Goal: Information Seeking & Learning: Learn about a topic

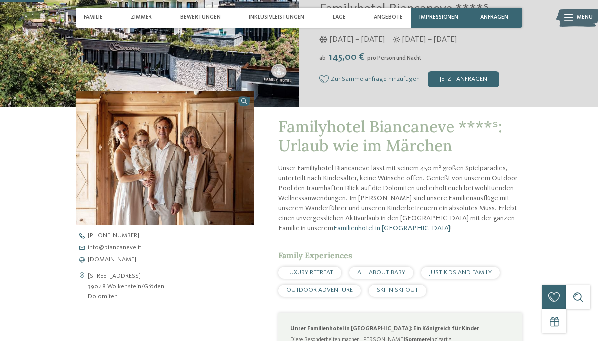
scroll to position [186, 0]
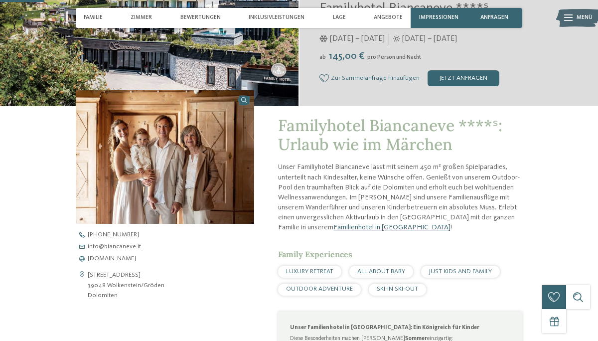
click at [337, 227] on link "Familienhotel in [GEOGRAPHIC_DATA]" at bounding box center [391, 227] width 117 height 7
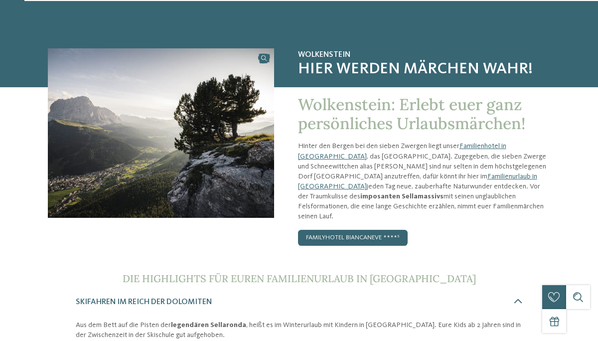
scroll to position [38, 0]
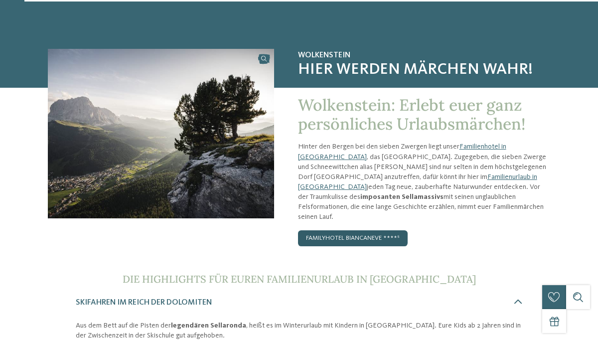
click at [369, 230] on link "Familyhotel Biancaneve ****ˢ" at bounding box center [353, 238] width 110 height 16
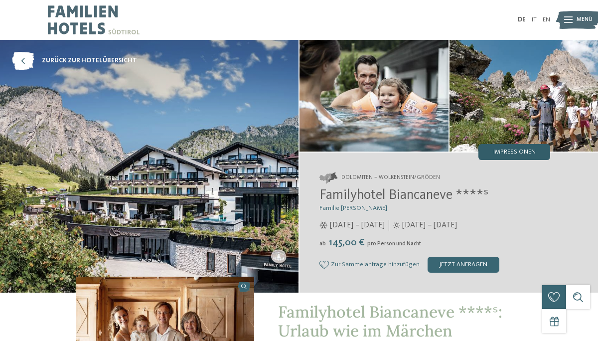
click at [506, 152] on span "Impressionen" at bounding box center [515, 152] width 42 height 6
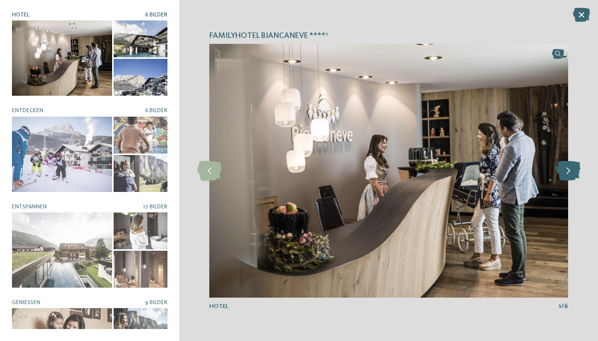
click at [563, 171] on icon at bounding box center [568, 171] width 24 height 20
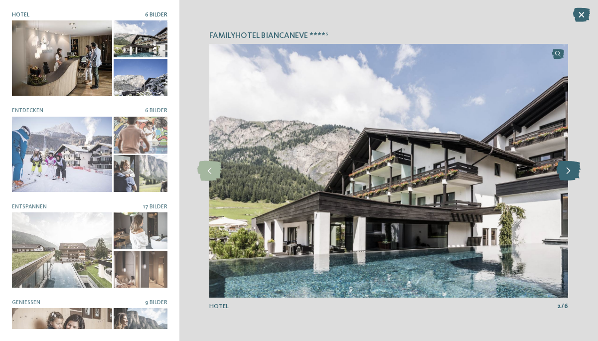
click at [566, 171] on icon at bounding box center [568, 171] width 24 height 20
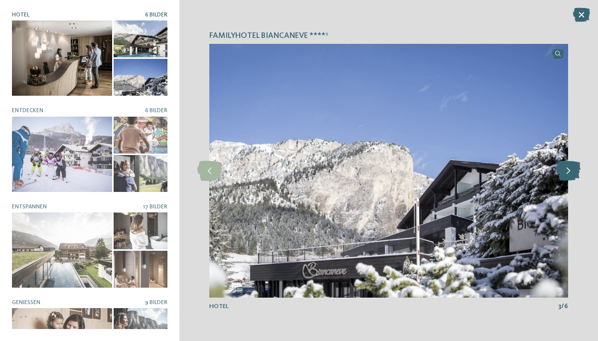
click at [569, 170] on icon at bounding box center [568, 171] width 24 height 20
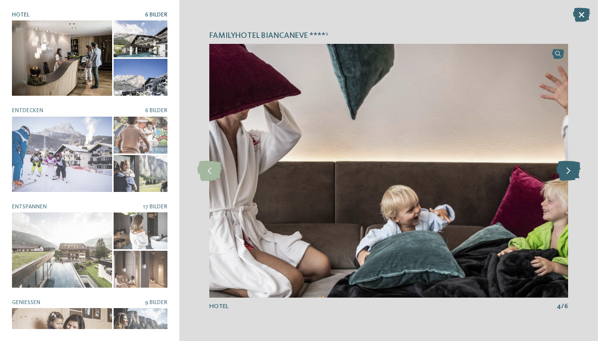
click at [571, 169] on icon at bounding box center [568, 171] width 24 height 20
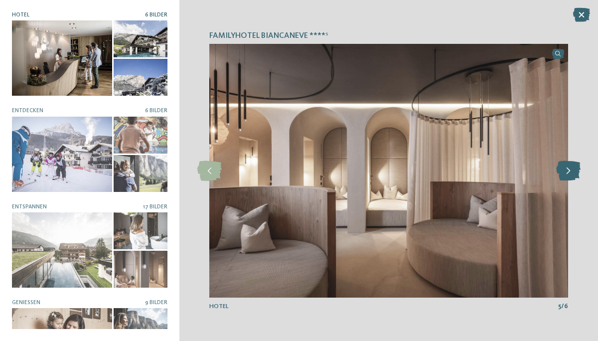
click at [571, 169] on icon at bounding box center [568, 171] width 24 height 20
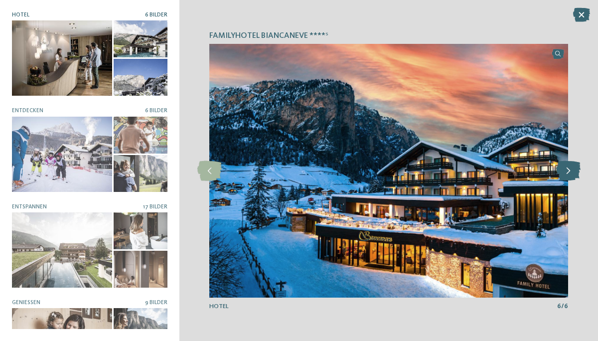
click at [571, 169] on icon at bounding box center [568, 171] width 24 height 20
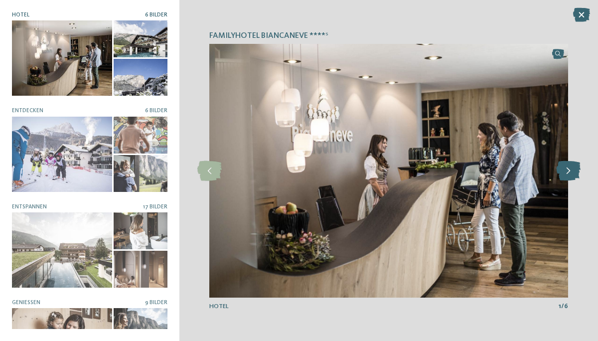
click at [571, 169] on icon at bounding box center [568, 171] width 24 height 20
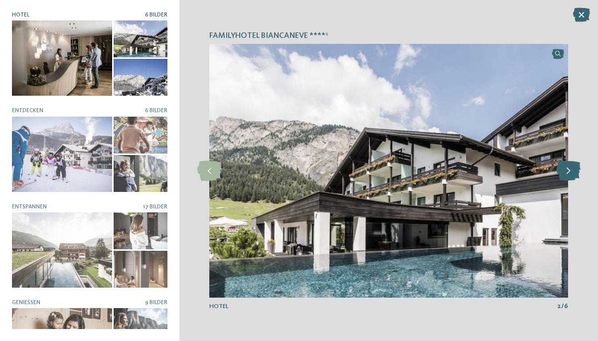
click at [571, 169] on icon at bounding box center [568, 171] width 24 height 20
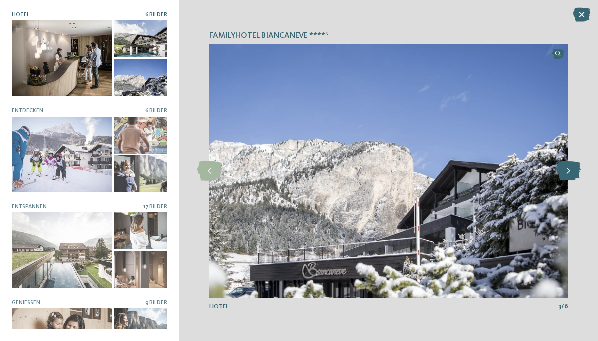
click at [571, 169] on icon at bounding box center [568, 171] width 24 height 20
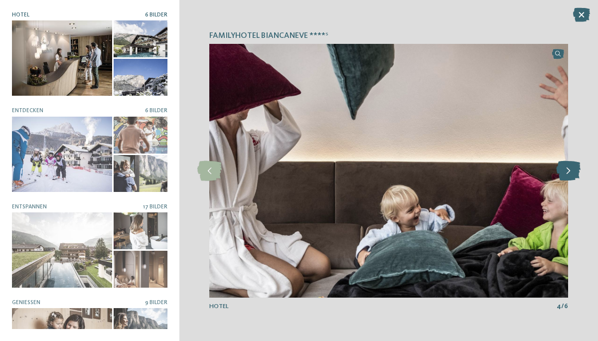
click at [571, 169] on icon at bounding box center [568, 171] width 24 height 20
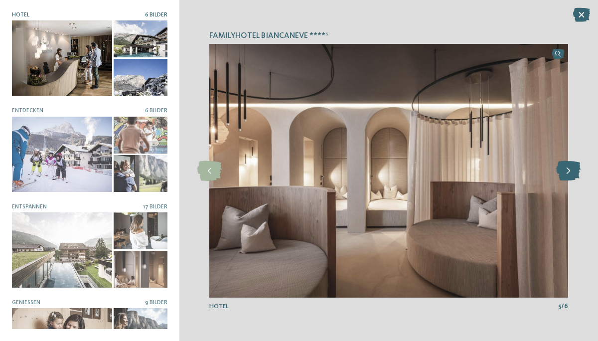
click at [571, 169] on icon at bounding box center [568, 171] width 24 height 20
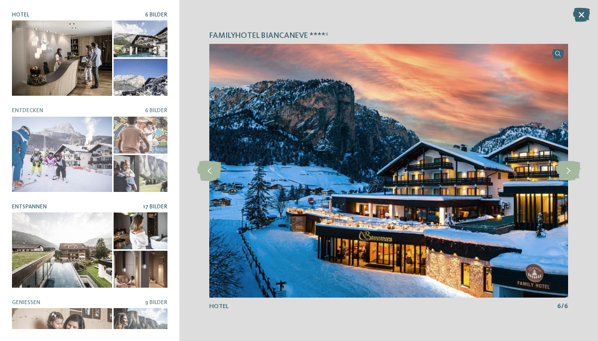
click at [144, 229] on div at bounding box center [141, 230] width 54 height 37
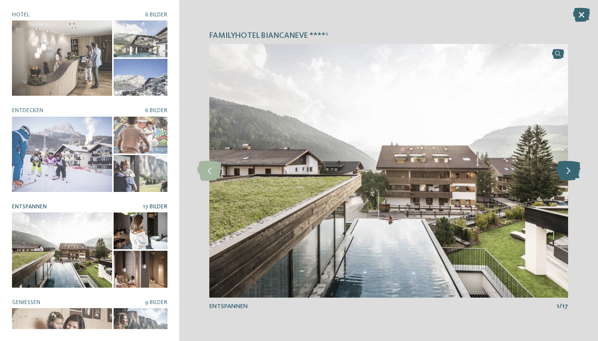
click at [568, 174] on icon at bounding box center [568, 171] width 24 height 20
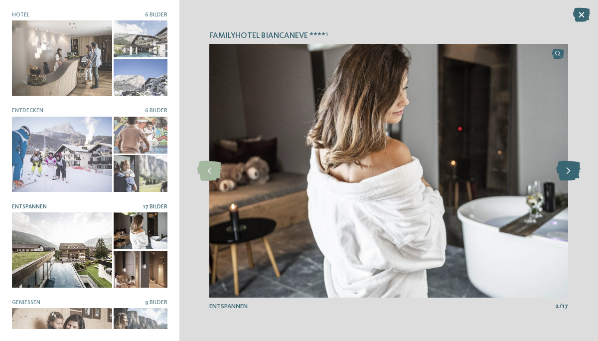
click at [568, 174] on icon at bounding box center [568, 171] width 24 height 20
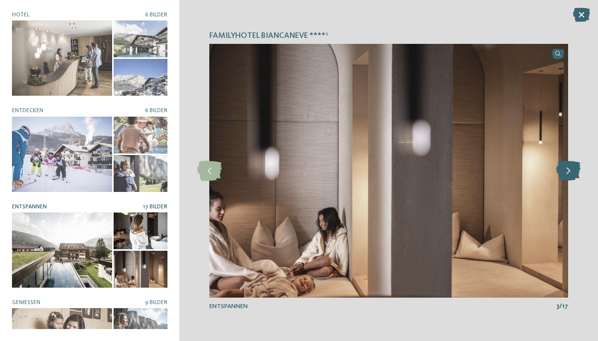
click at [568, 174] on icon at bounding box center [568, 171] width 24 height 20
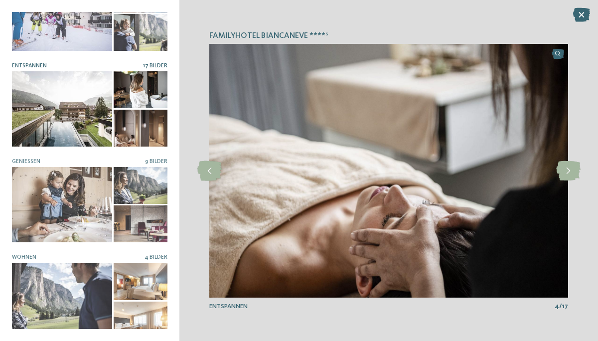
scroll to position [143, 0]
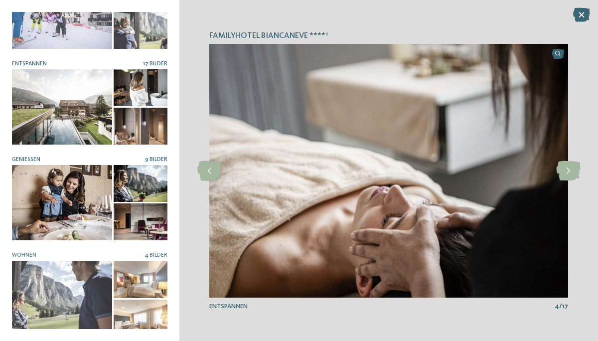
click at [159, 220] on div at bounding box center [141, 221] width 54 height 37
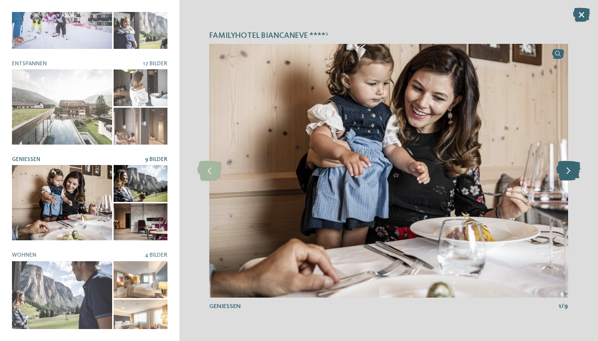
click at [572, 173] on icon at bounding box center [568, 171] width 24 height 20
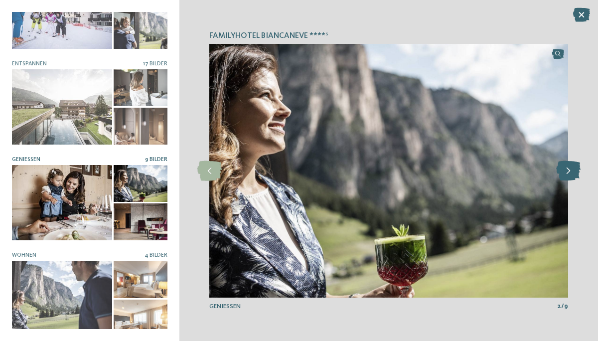
click at [572, 173] on icon at bounding box center [568, 171] width 24 height 20
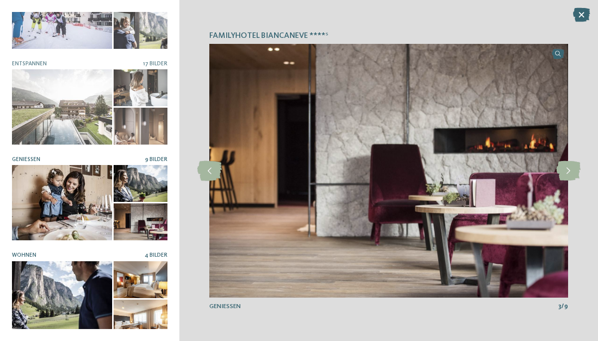
click at [94, 317] on div at bounding box center [62, 298] width 100 height 75
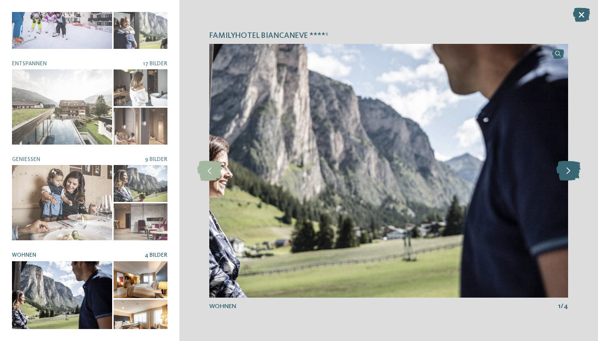
click at [566, 174] on icon at bounding box center [568, 171] width 24 height 20
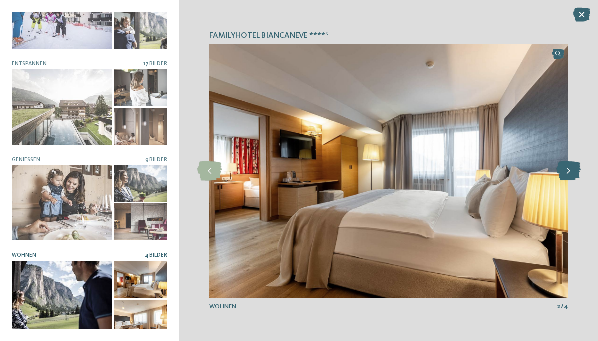
click at [568, 172] on icon at bounding box center [568, 171] width 24 height 20
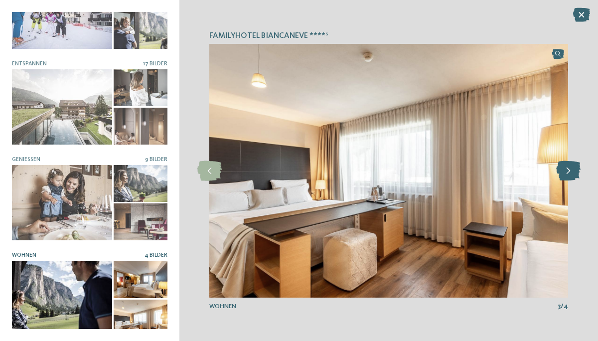
click at [568, 172] on icon at bounding box center [568, 171] width 24 height 20
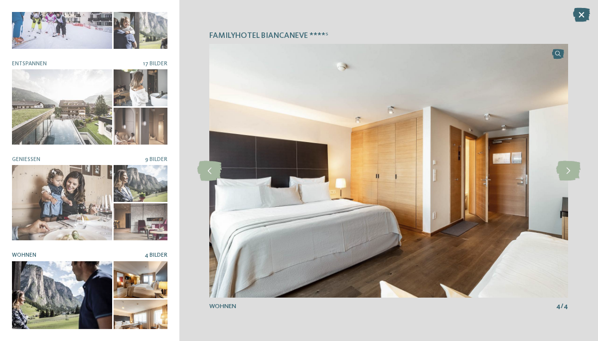
scroll to position [150, 0]
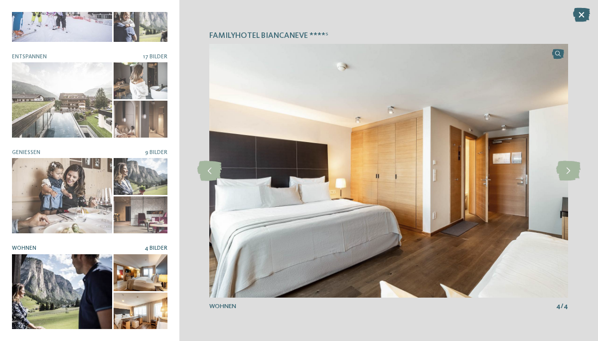
click at [136, 314] on div at bounding box center [141, 311] width 54 height 37
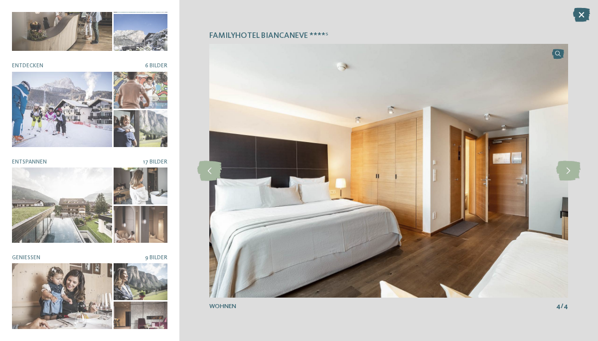
scroll to position [33, 0]
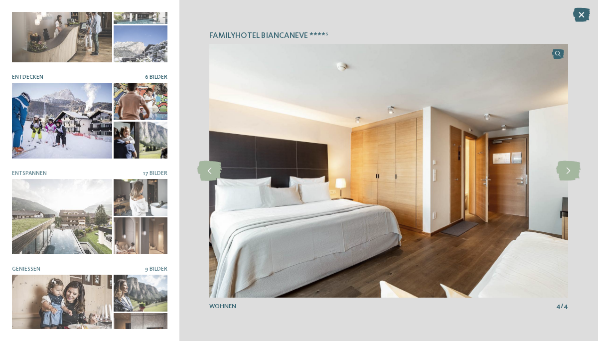
click at [71, 120] on div at bounding box center [62, 120] width 100 height 75
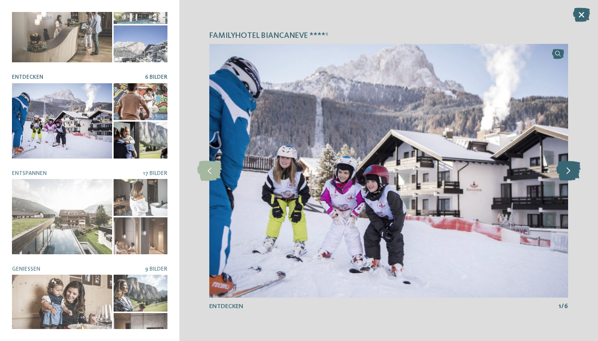
click at [571, 168] on icon at bounding box center [568, 171] width 24 height 20
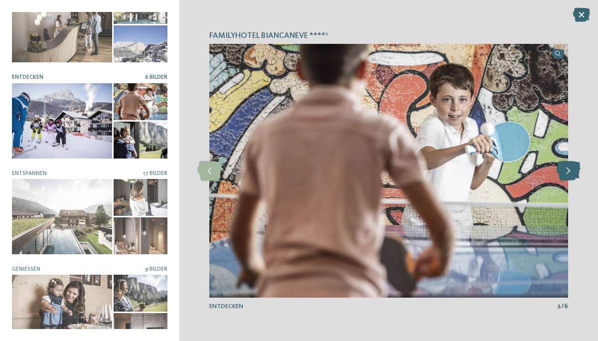
click at [568, 169] on icon at bounding box center [568, 171] width 24 height 20
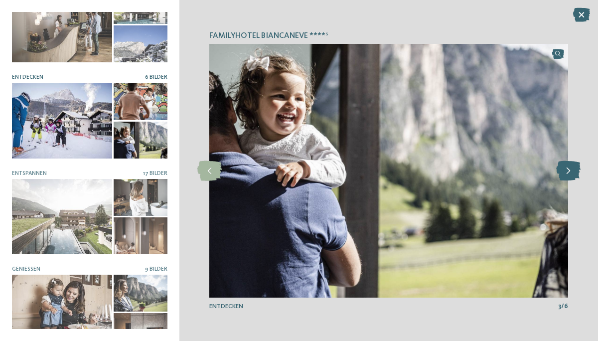
click at [568, 169] on icon at bounding box center [568, 171] width 24 height 20
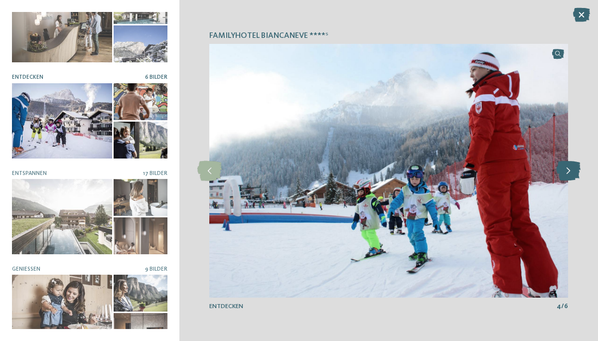
click at [568, 169] on icon at bounding box center [568, 171] width 24 height 20
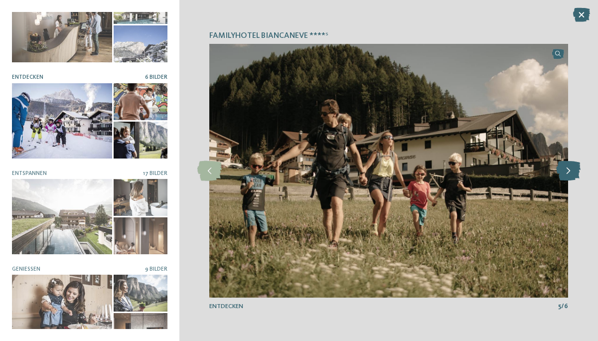
click at [568, 169] on icon at bounding box center [568, 171] width 24 height 20
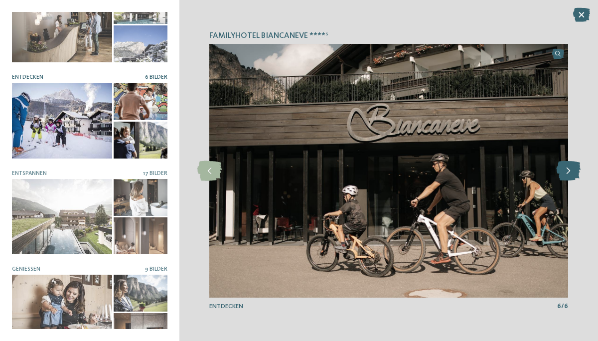
click at [568, 169] on icon at bounding box center [568, 171] width 24 height 20
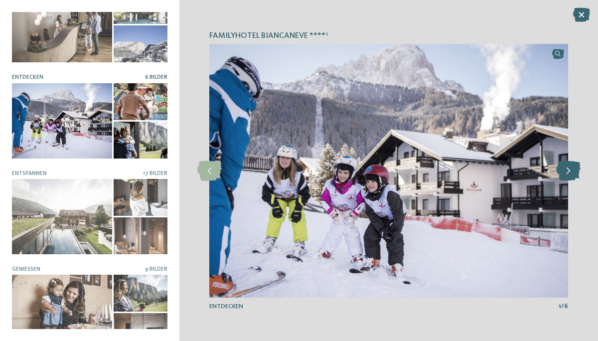
click at [568, 169] on icon at bounding box center [568, 171] width 24 height 20
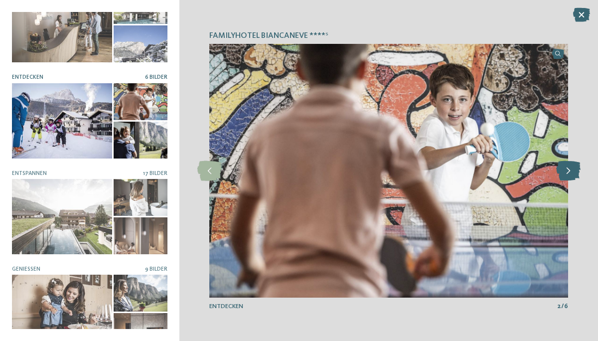
click at [568, 169] on icon at bounding box center [568, 171] width 24 height 20
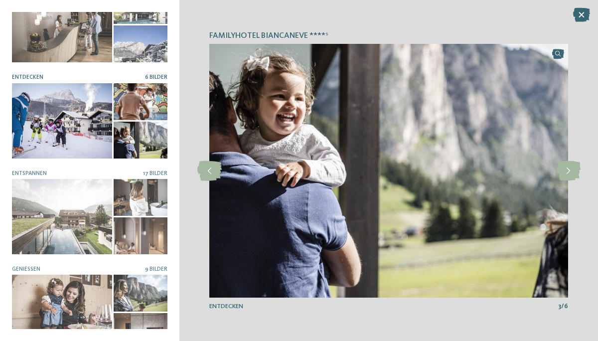
click at [146, 94] on div at bounding box center [141, 101] width 54 height 37
click at [146, 145] on div at bounding box center [141, 140] width 54 height 37
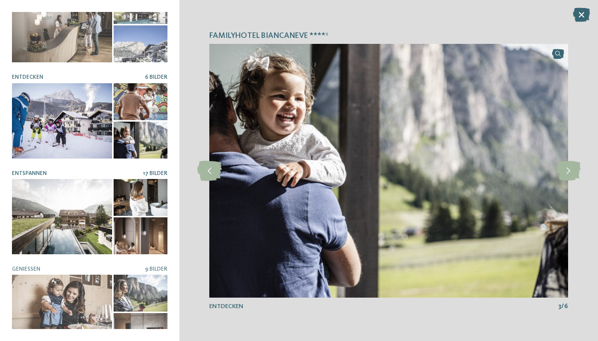
click at [151, 191] on div at bounding box center [141, 197] width 54 height 37
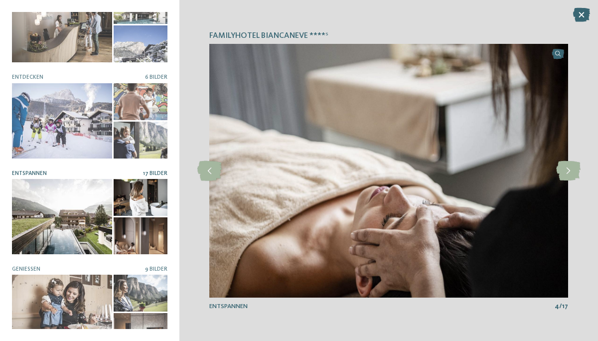
click at [150, 201] on div at bounding box center [141, 197] width 54 height 37
click at [147, 226] on div at bounding box center [141, 235] width 54 height 37
click at [47, 239] on div at bounding box center [62, 216] width 100 height 75
click at [565, 175] on icon at bounding box center [568, 171] width 24 height 20
